Goal: Task Accomplishment & Management: Manage account settings

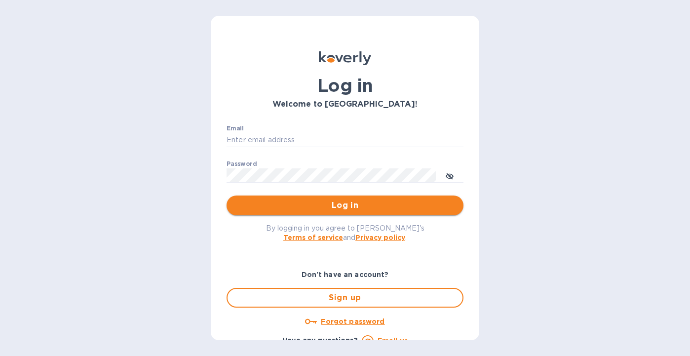
type input "[EMAIL_ADDRESS][DOMAIN_NAME]"
click at [351, 207] on span "Log in" at bounding box center [345, 206] width 221 height 12
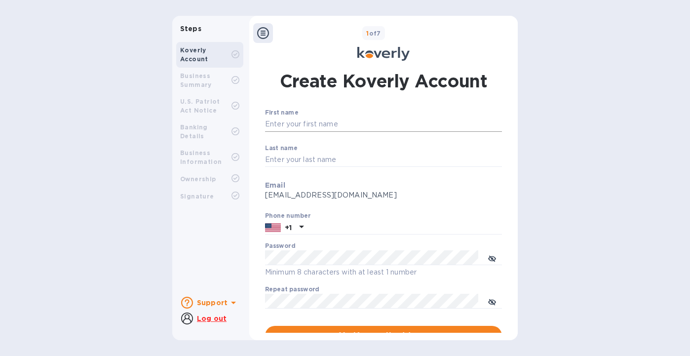
click at [303, 124] on input "First name" at bounding box center [383, 124] width 237 height 15
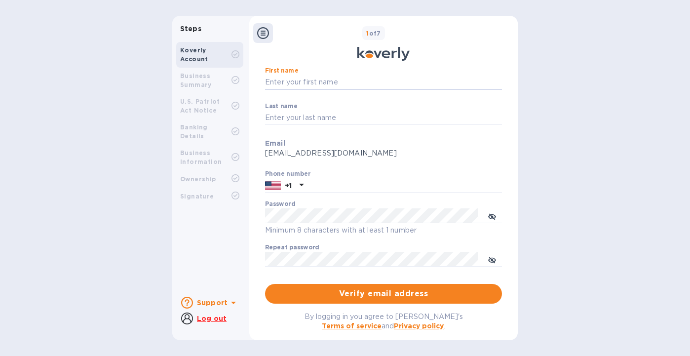
scroll to position [105, 0]
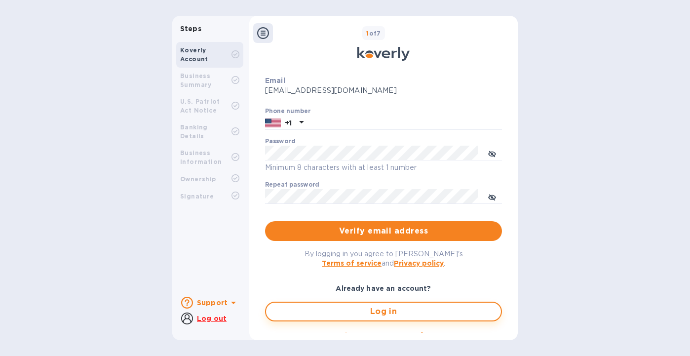
click at [388, 315] on span "Log in" at bounding box center [383, 312] width 219 height 12
